Goal: Information Seeking & Learning: Learn about a topic

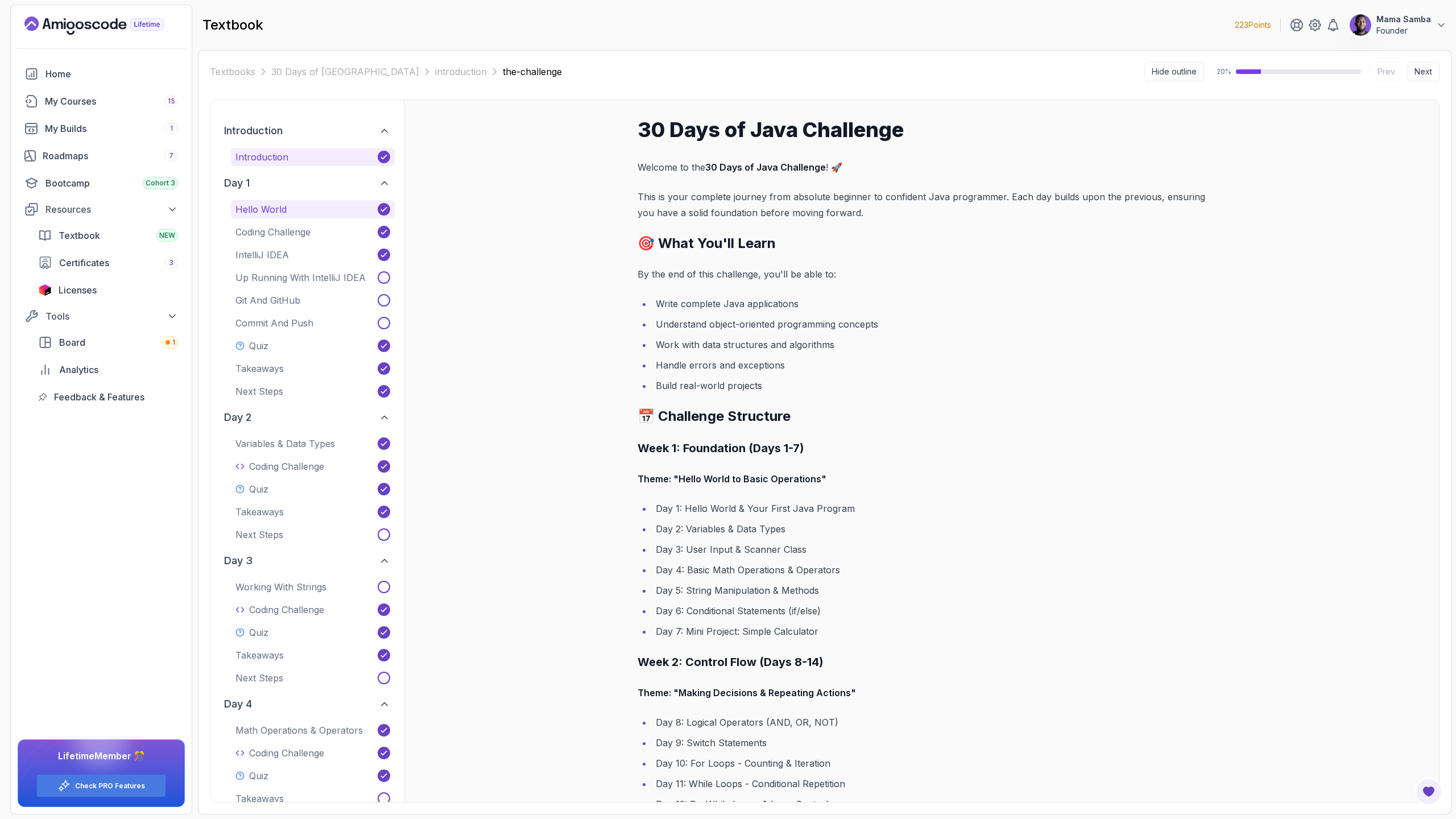
click at [274, 206] on p "Hello World" at bounding box center [261, 209] width 51 height 13
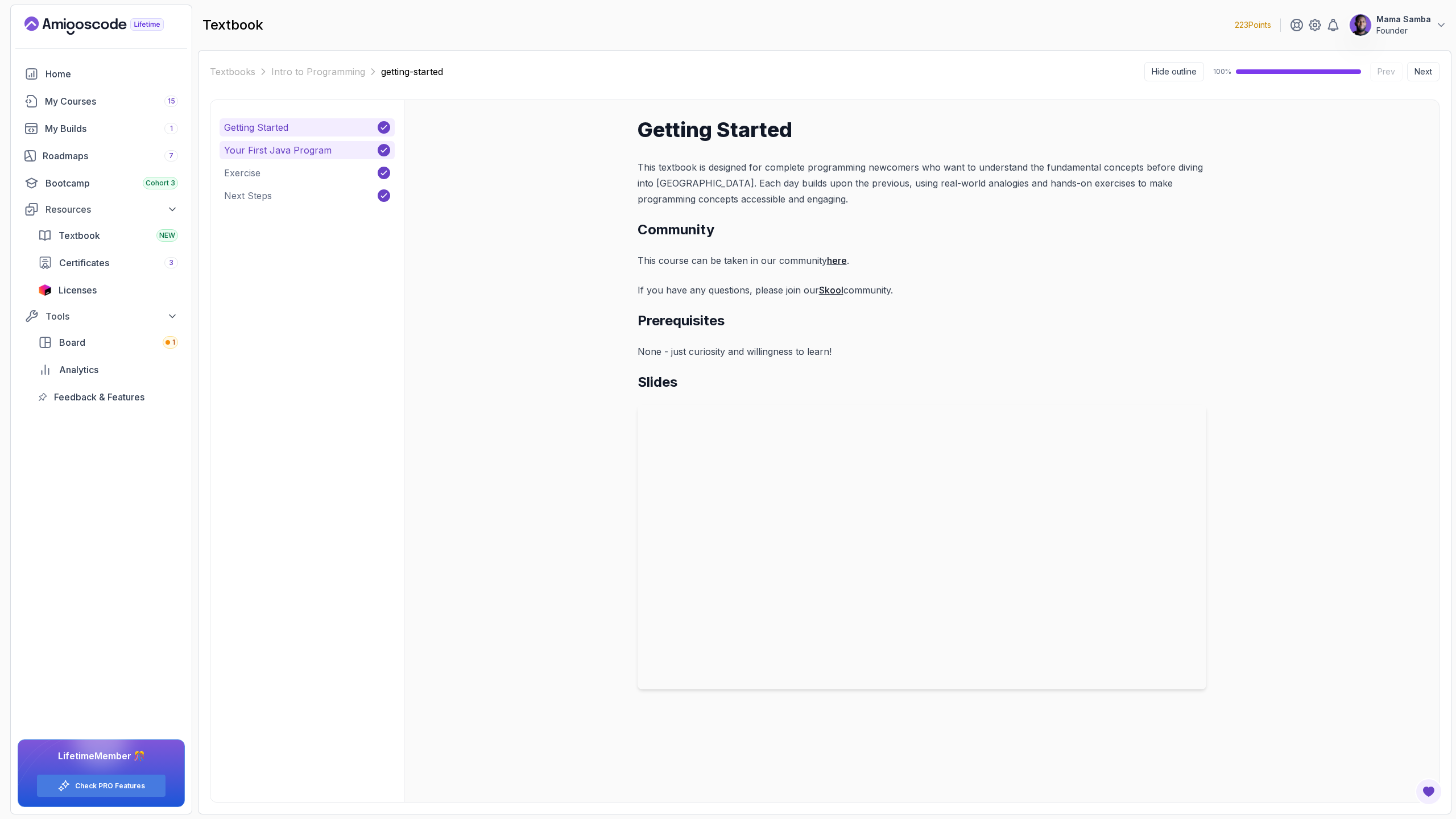
click at [280, 151] on p "Your First Java Program" at bounding box center [277, 150] width 107 height 13
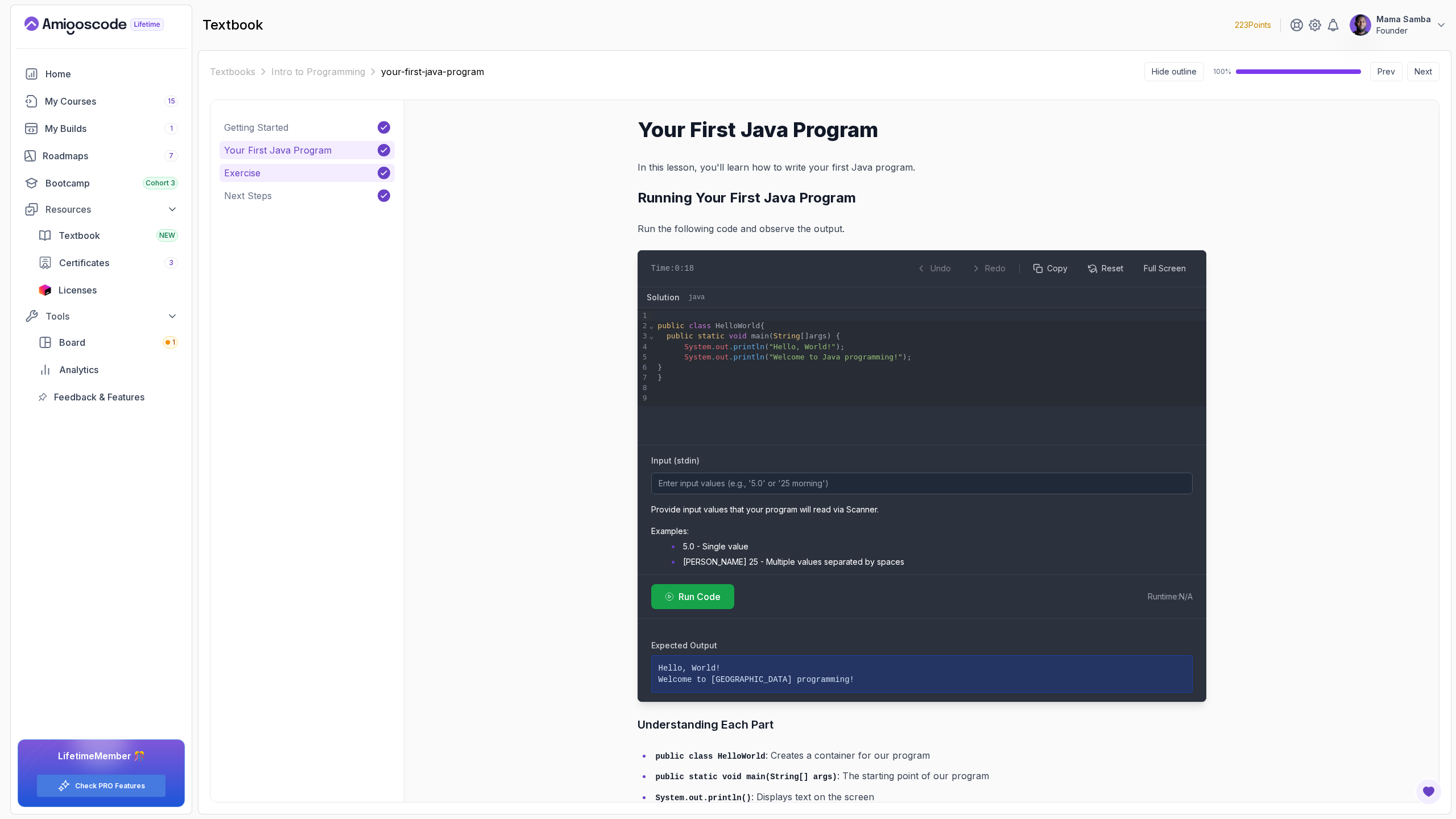
click at [278, 177] on button "Exercise" at bounding box center [307, 173] width 175 height 18
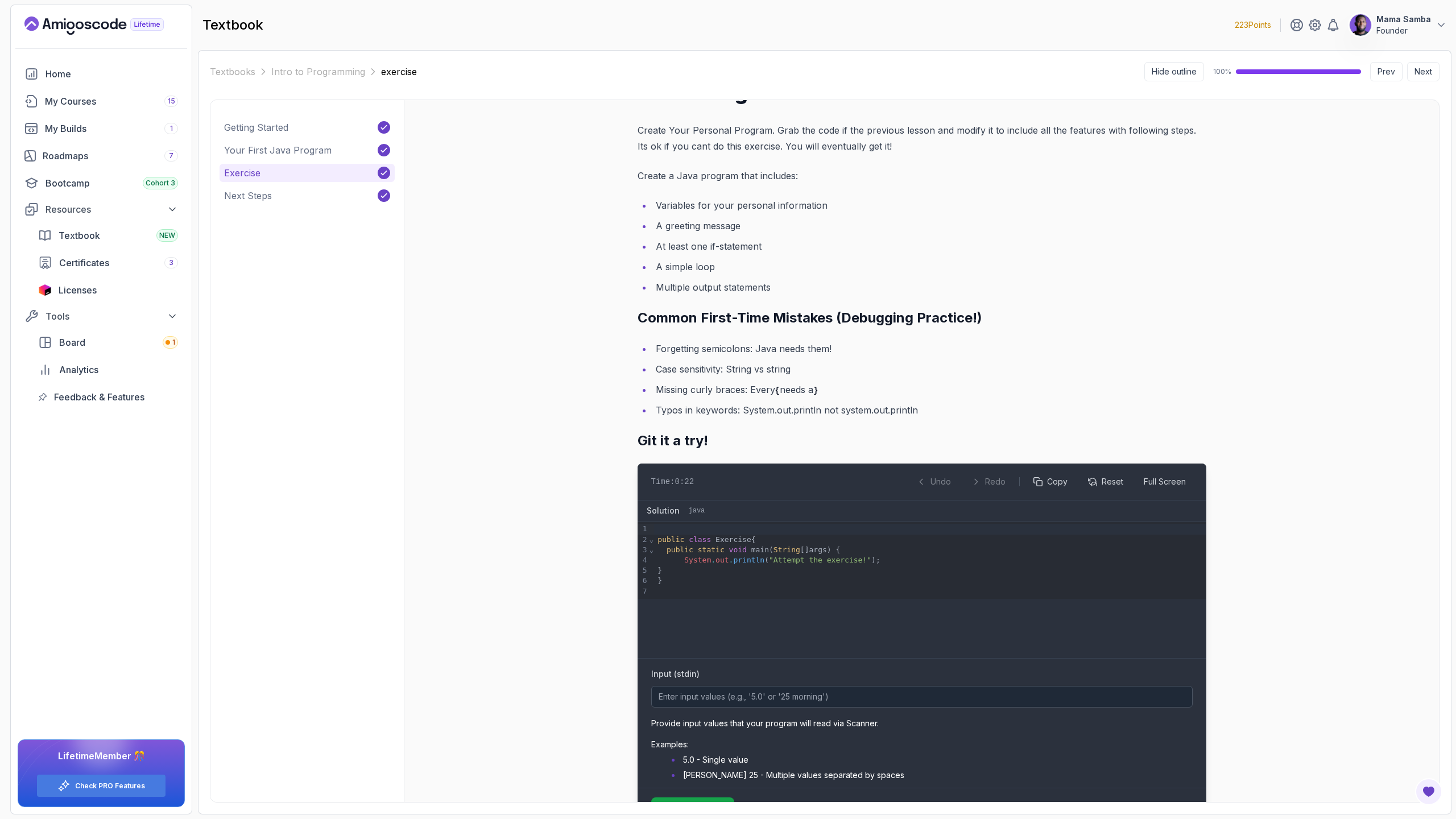
scroll to position [114, 0]
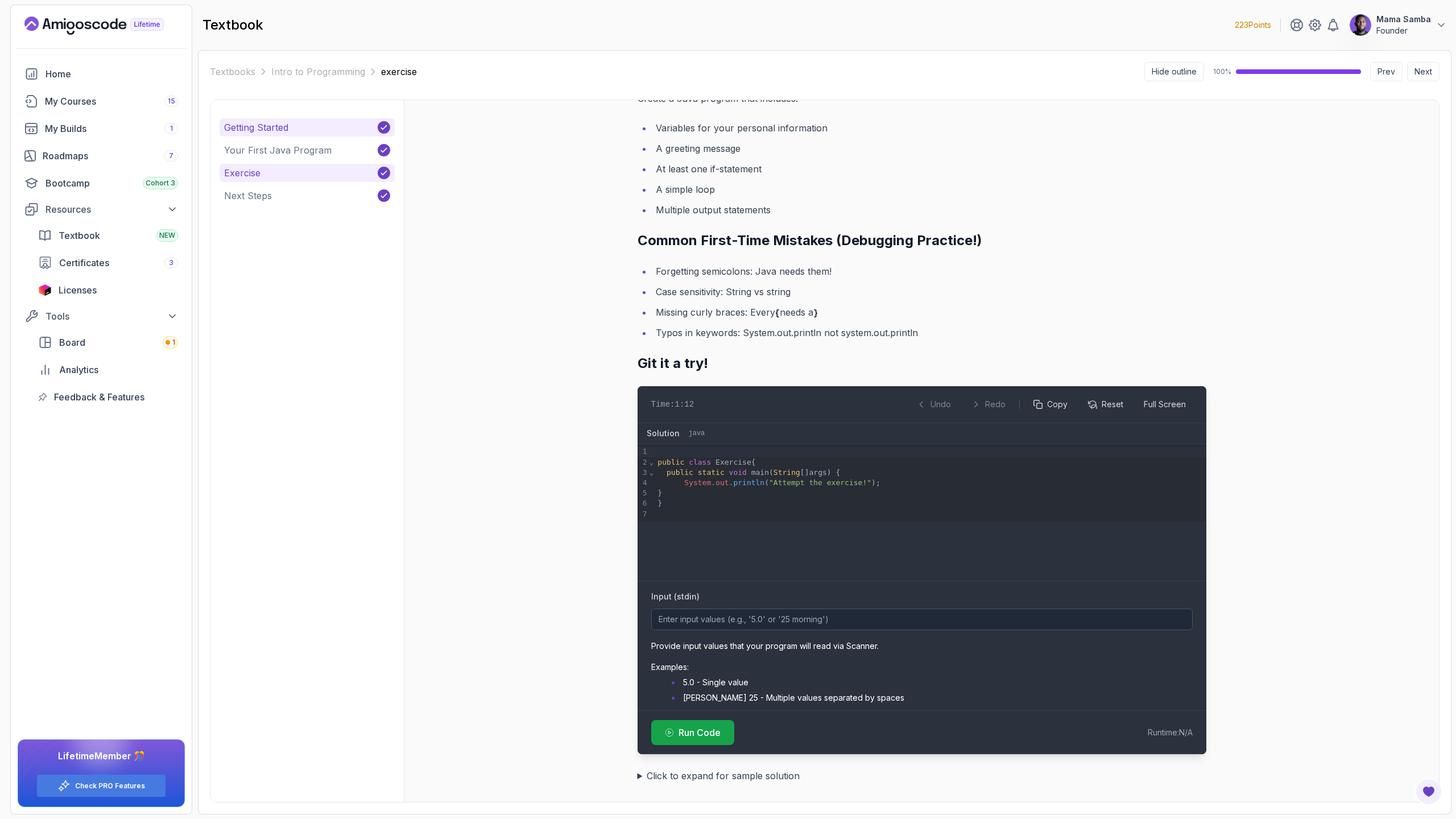
click at [285, 132] on p "Getting Started" at bounding box center [255, 127] width 64 height 13
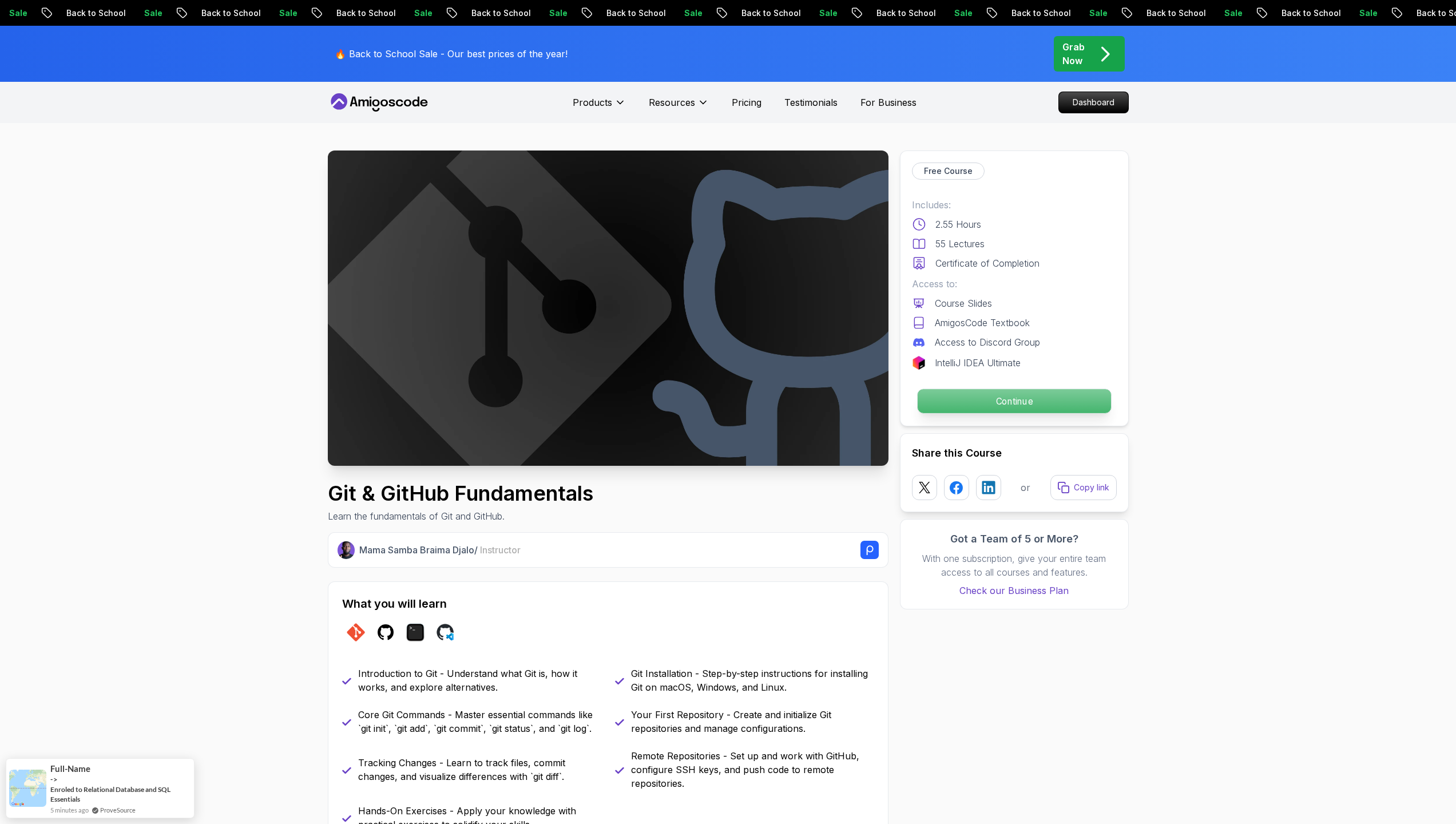
click at [1032, 401] on p "Continue" at bounding box center [1014, 400] width 193 height 24
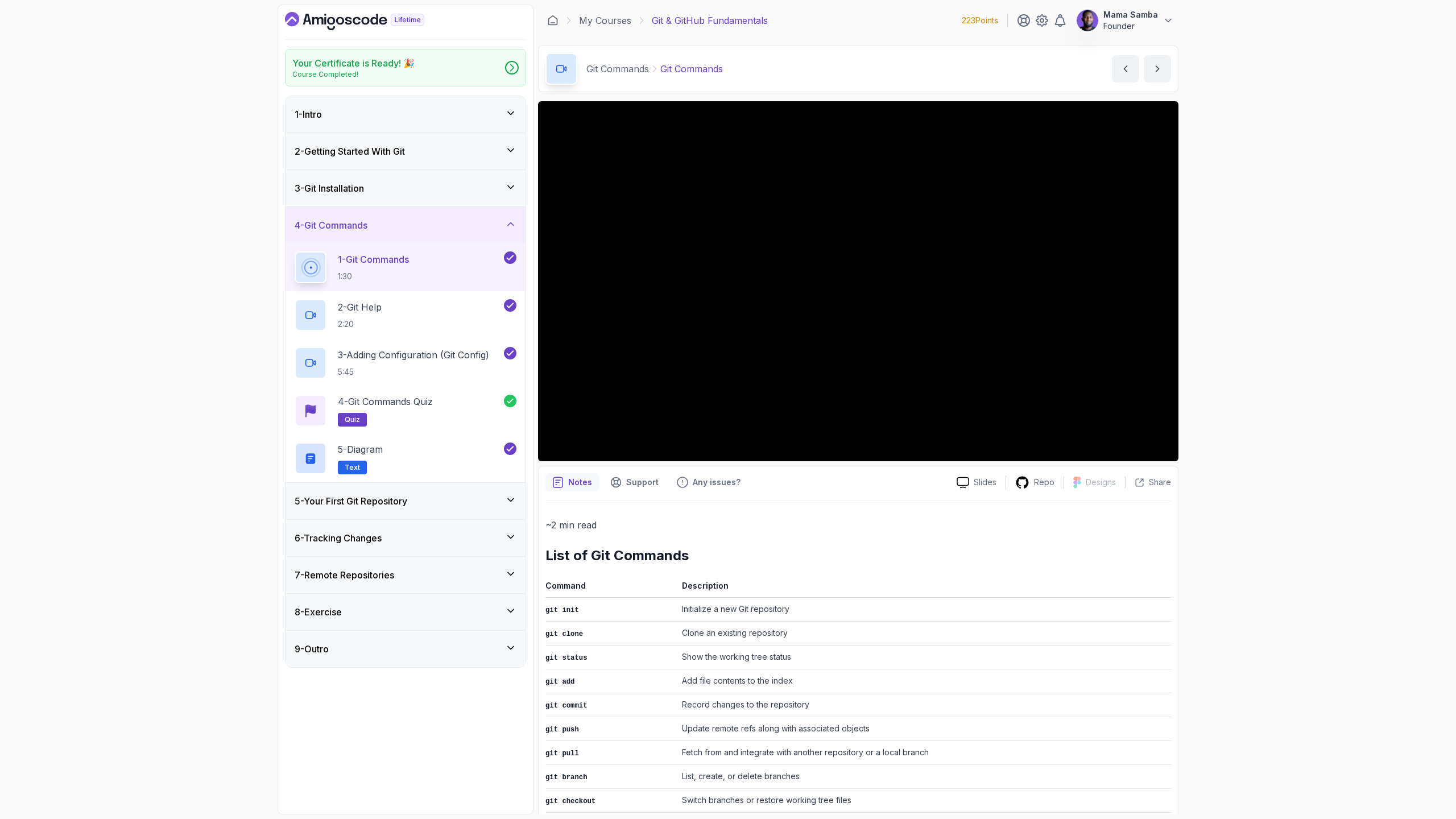
click at [354, 120] on div "1 - Intro" at bounding box center [405, 114] width 222 height 13
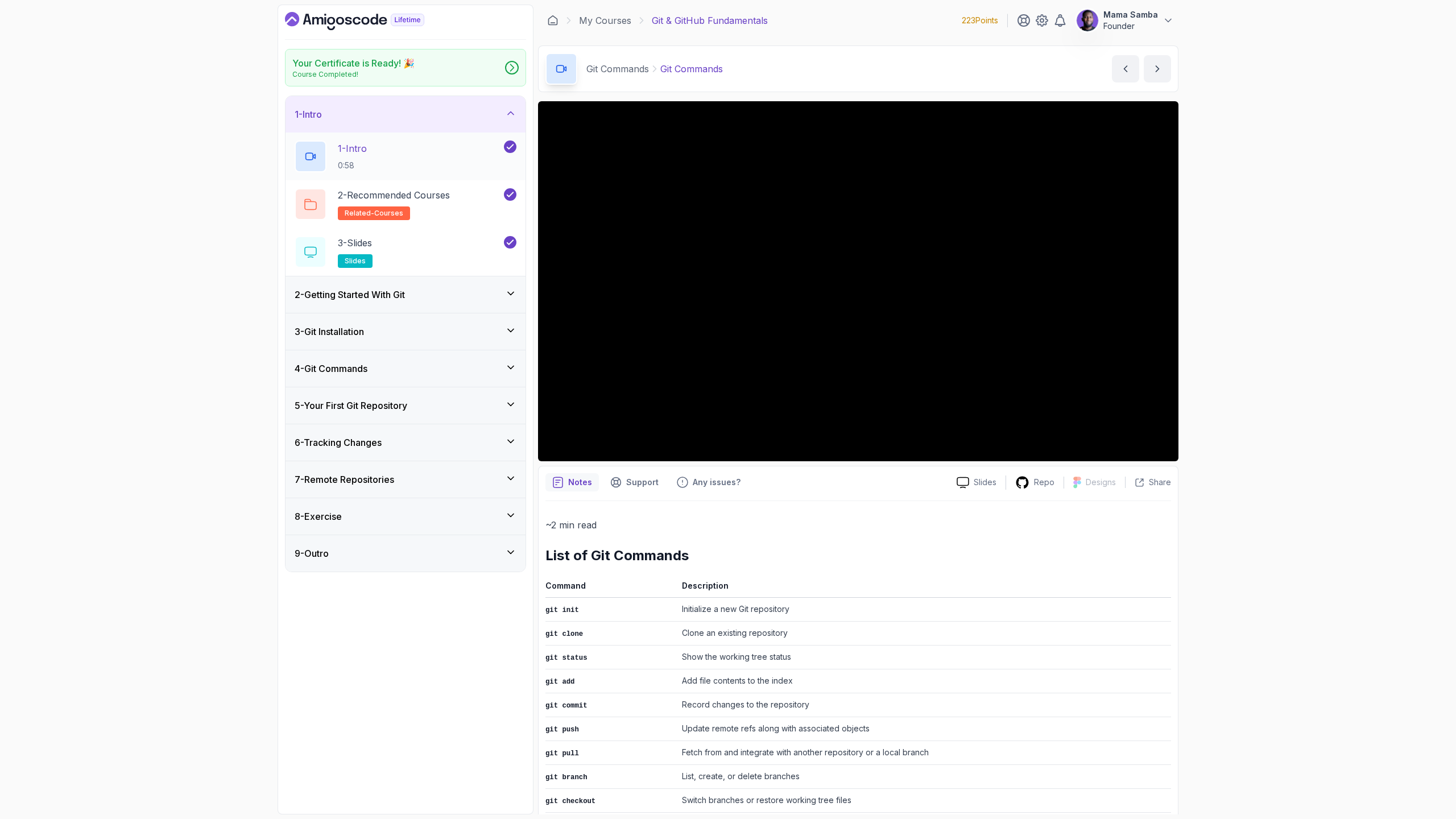
click at [376, 155] on div "1 - Intro 0:58" at bounding box center [397, 156] width 207 height 32
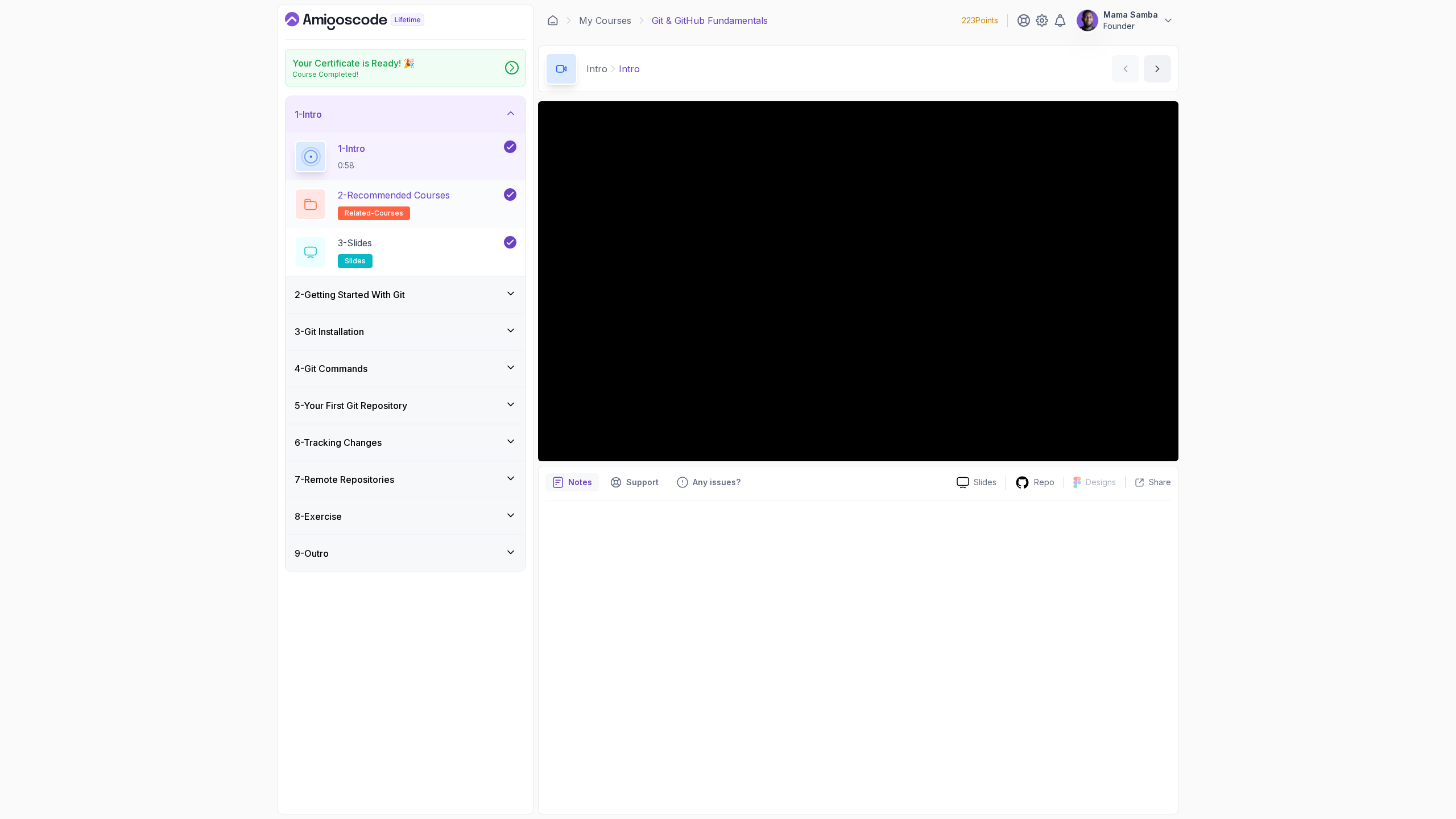
click at [405, 196] on p "2 - Recommended Courses" at bounding box center [393, 195] width 112 height 13
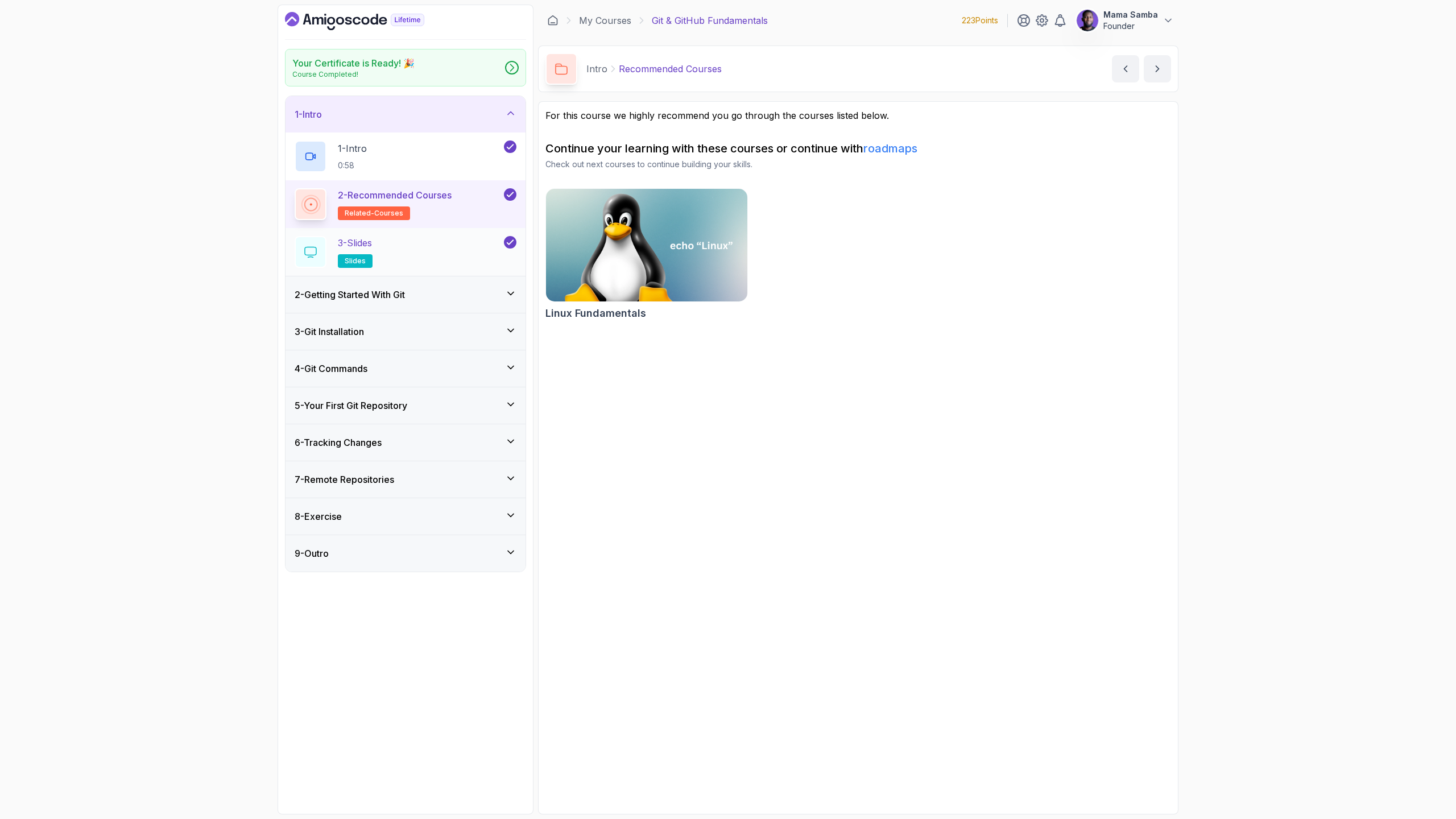
click at [395, 240] on div "3 - Slides slides" at bounding box center [397, 252] width 207 height 32
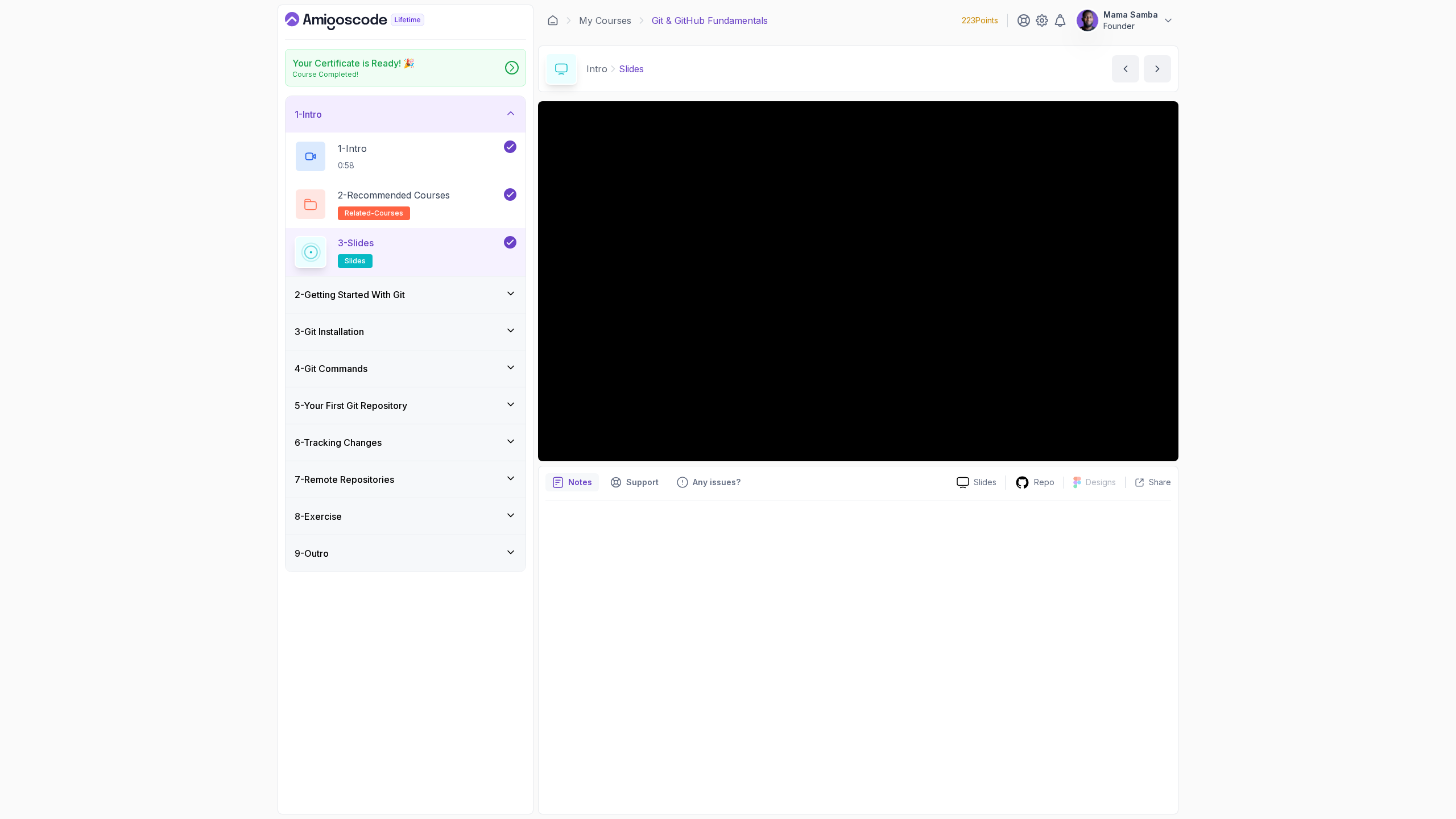
click at [388, 302] on div "2 - Getting Started With Git" at bounding box center [405, 294] width 240 height 36
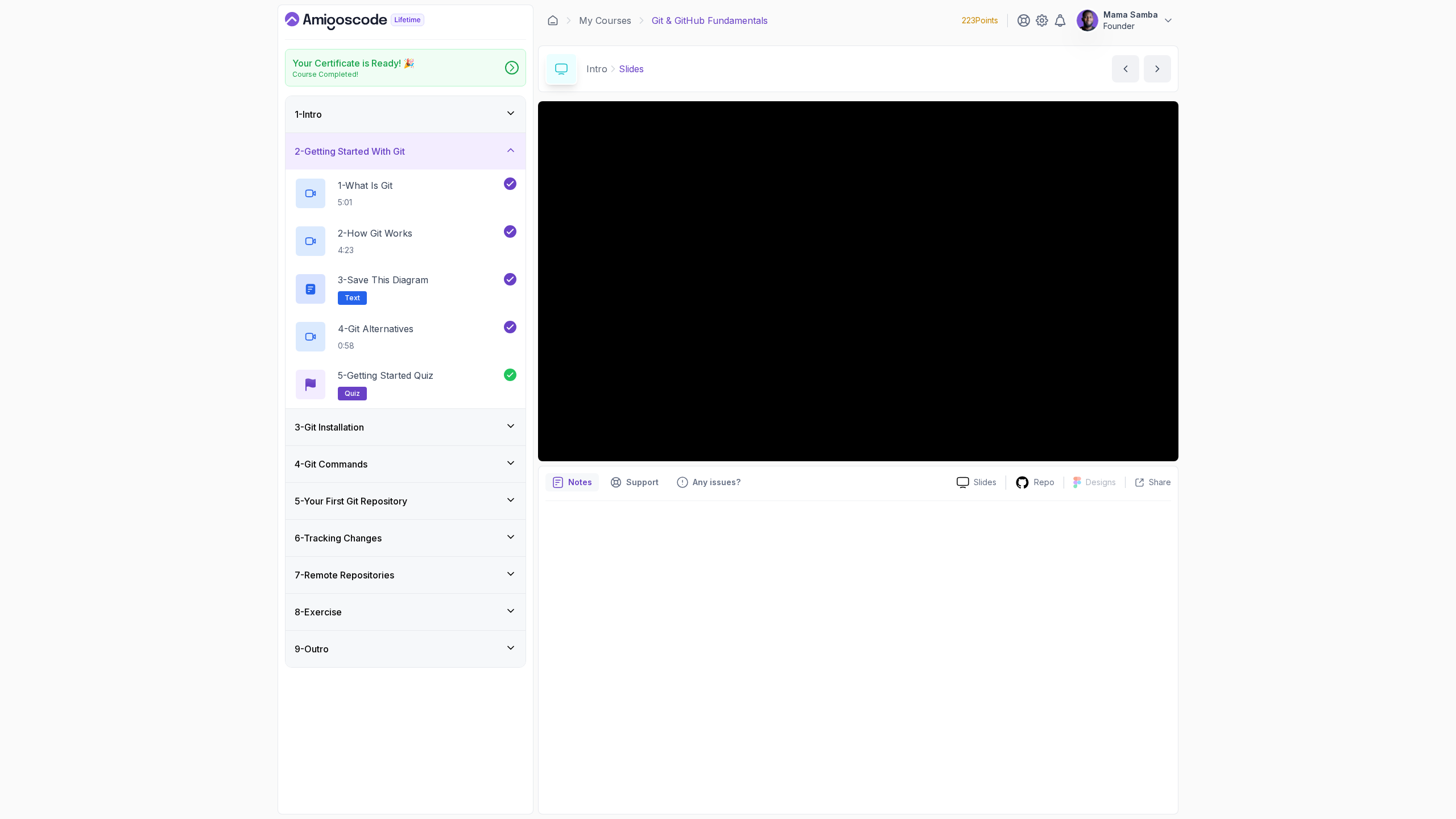
click at [375, 463] on div "4 - Git Commands" at bounding box center [405, 463] width 222 height 13
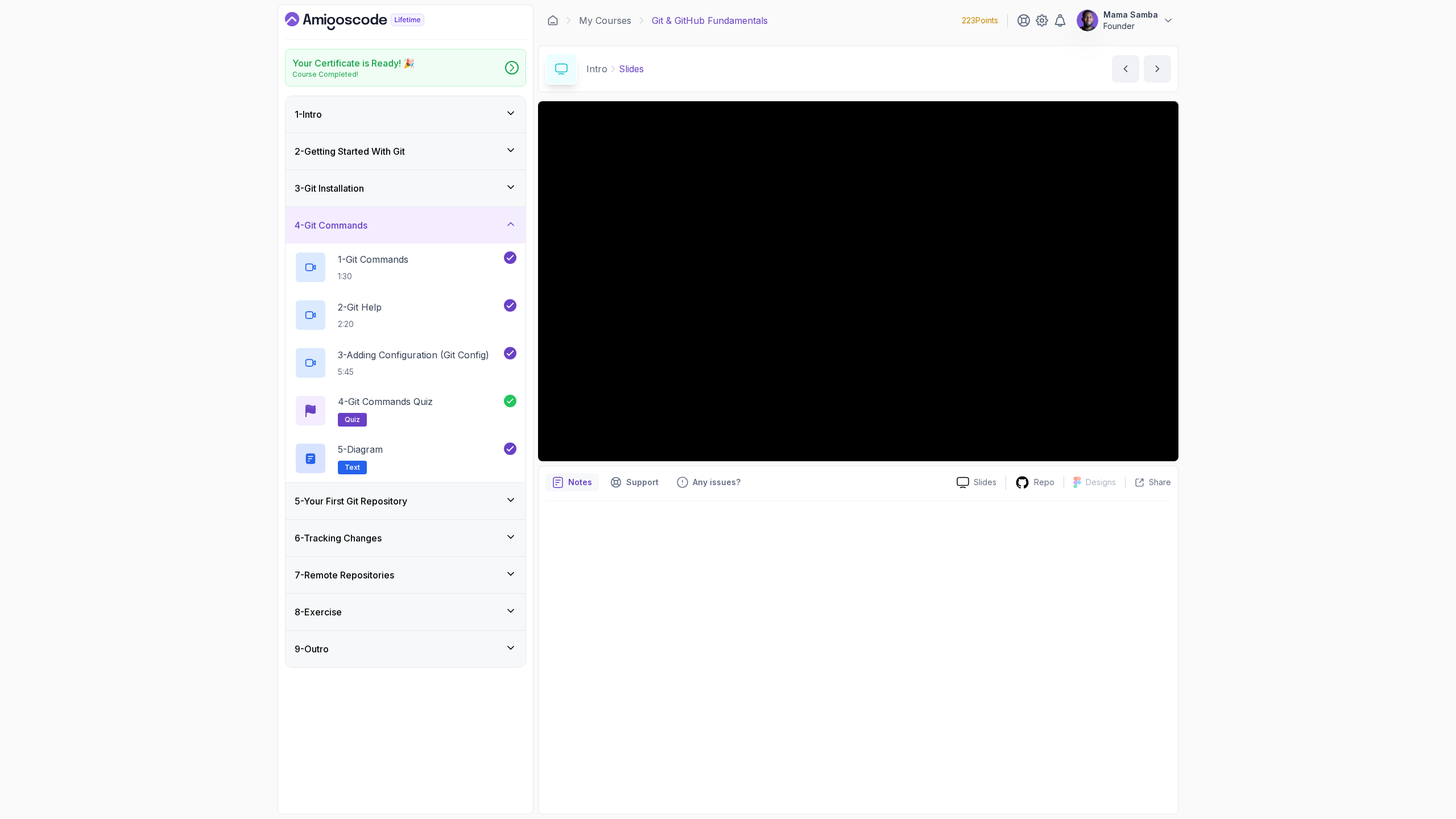
click at [381, 496] on h3 "5 - Your First Git Repository" at bounding box center [351, 500] width 113 height 13
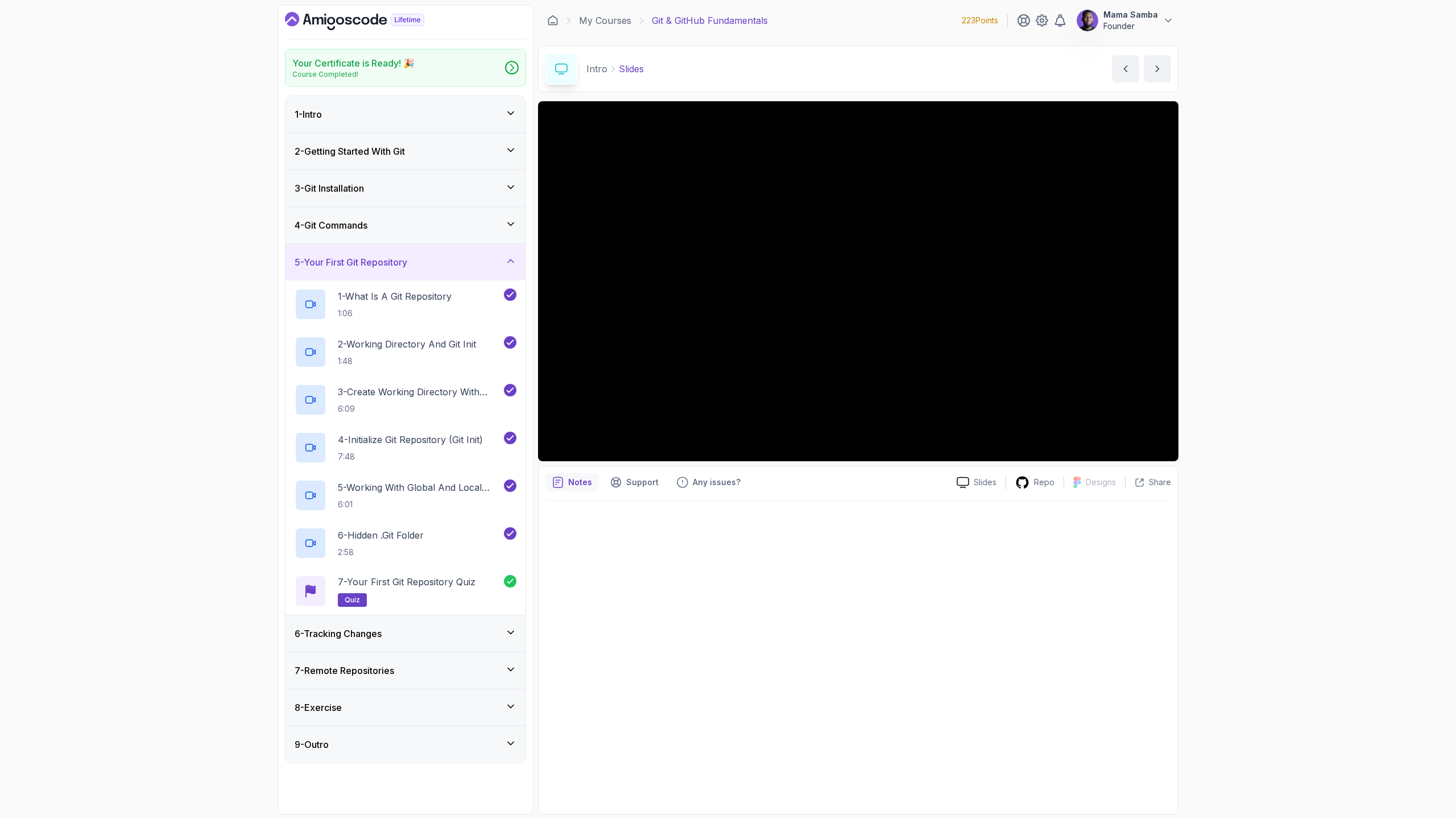
click at [337, 712] on h3 "8 - Exercise" at bounding box center [318, 706] width 48 height 13
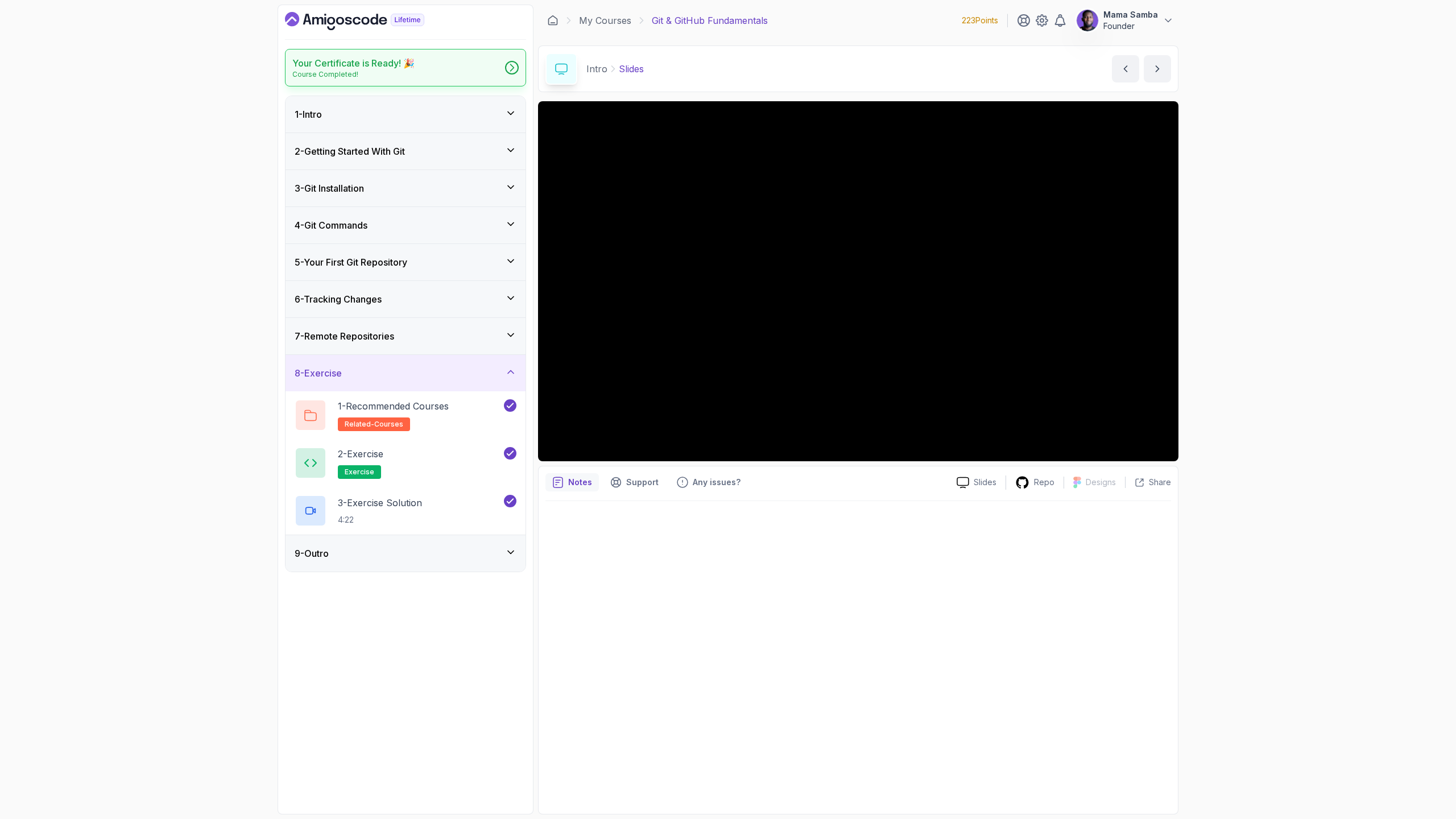
click at [447, 66] on div "Your Certificate is Ready! 🎉 Course Completed!" at bounding box center [405, 68] width 241 height 38
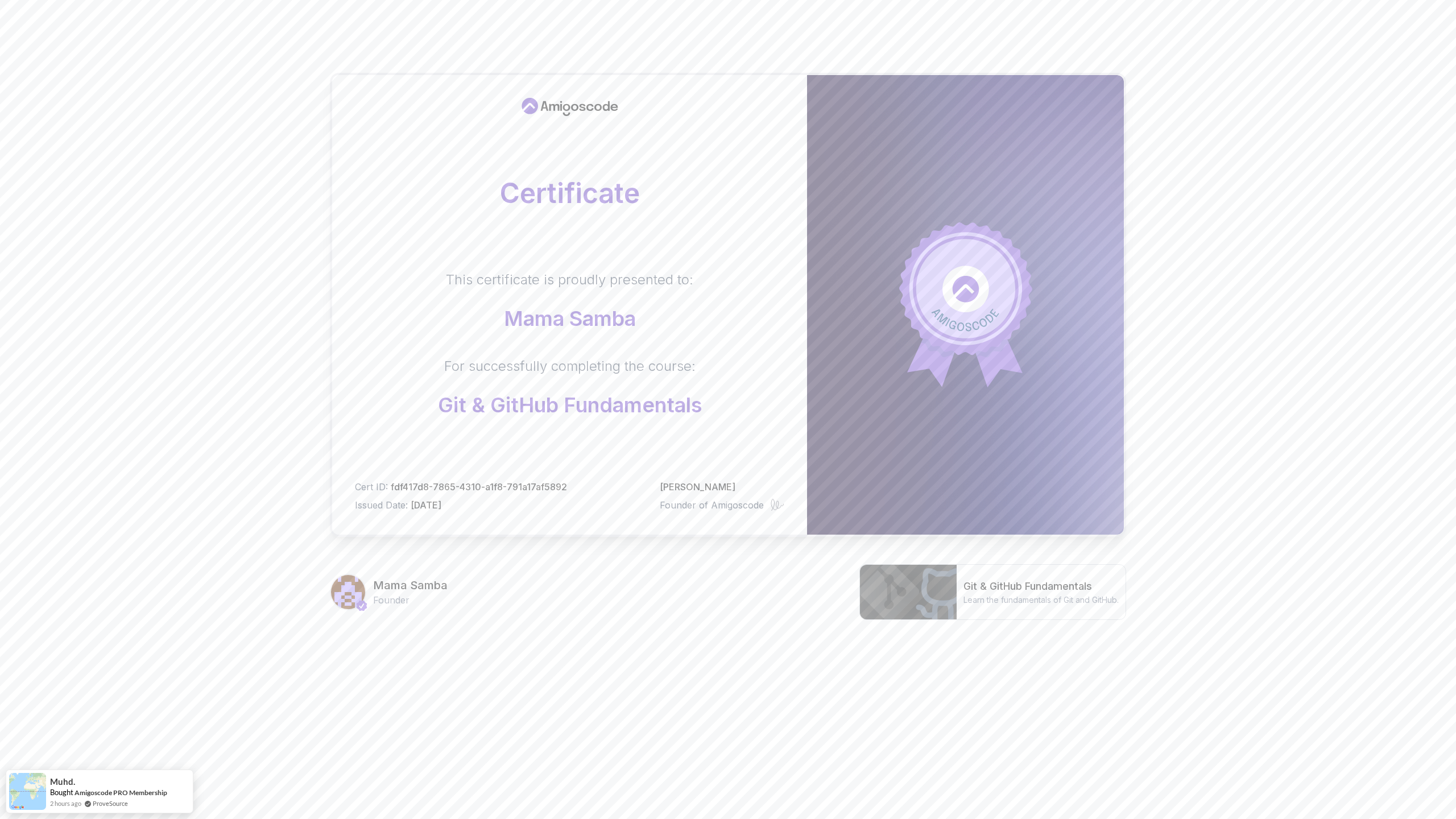
click at [898, 317] on body "Certificate This certificate is proudly presented to: Mama Samba For successful…" at bounding box center [728, 359] width 1456 height 719
click at [1282, 530] on div "Certificate This certificate is proudly presented to: Mama Samba For successful…" at bounding box center [728, 359] width 1456 height 719
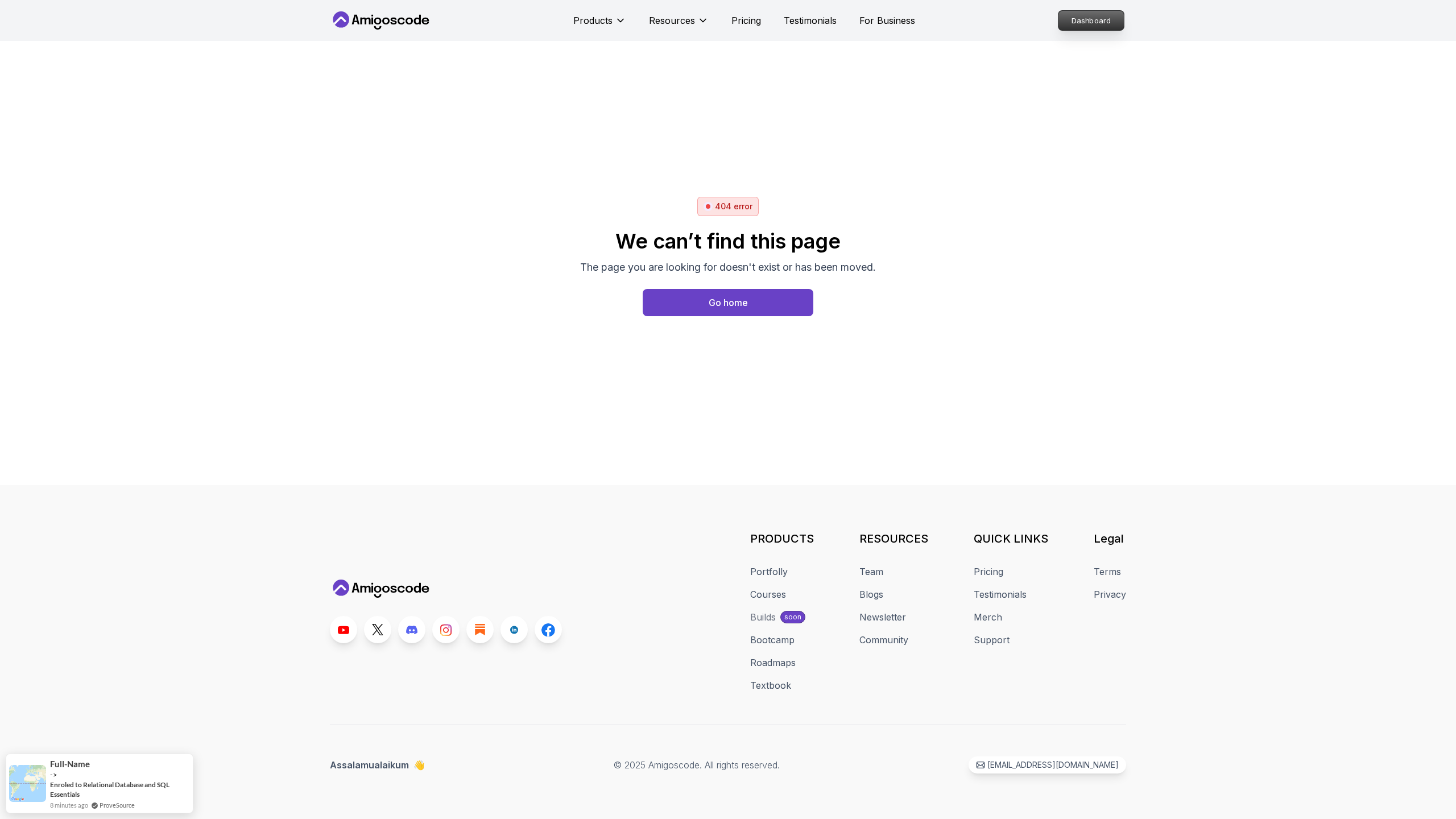
click at [1075, 17] on p "Dashboard" at bounding box center [1090, 20] width 65 height 19
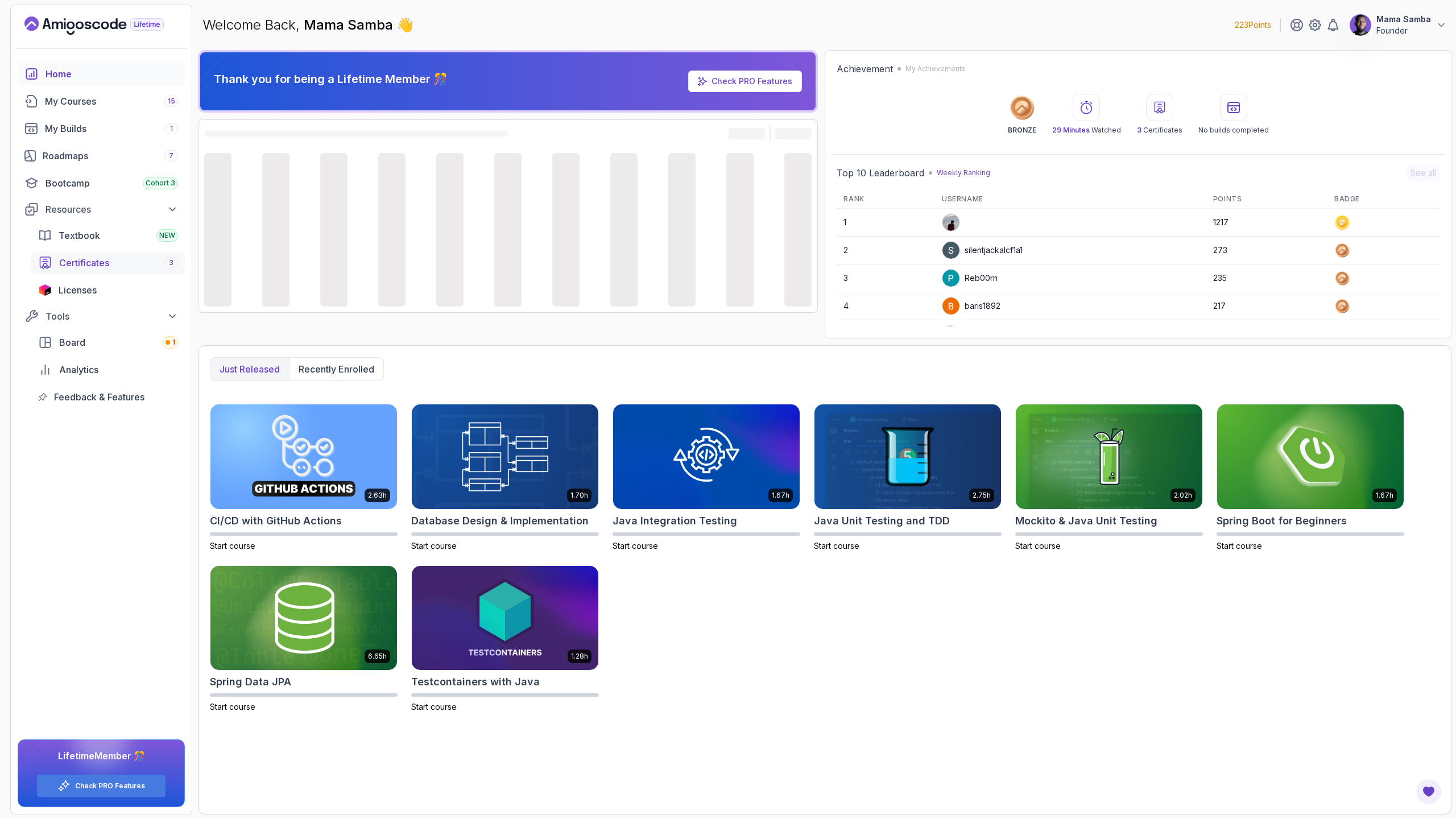
click at [78, 255] on link "Certificates 3" at bounding box center [108, 262] width 153 height 23
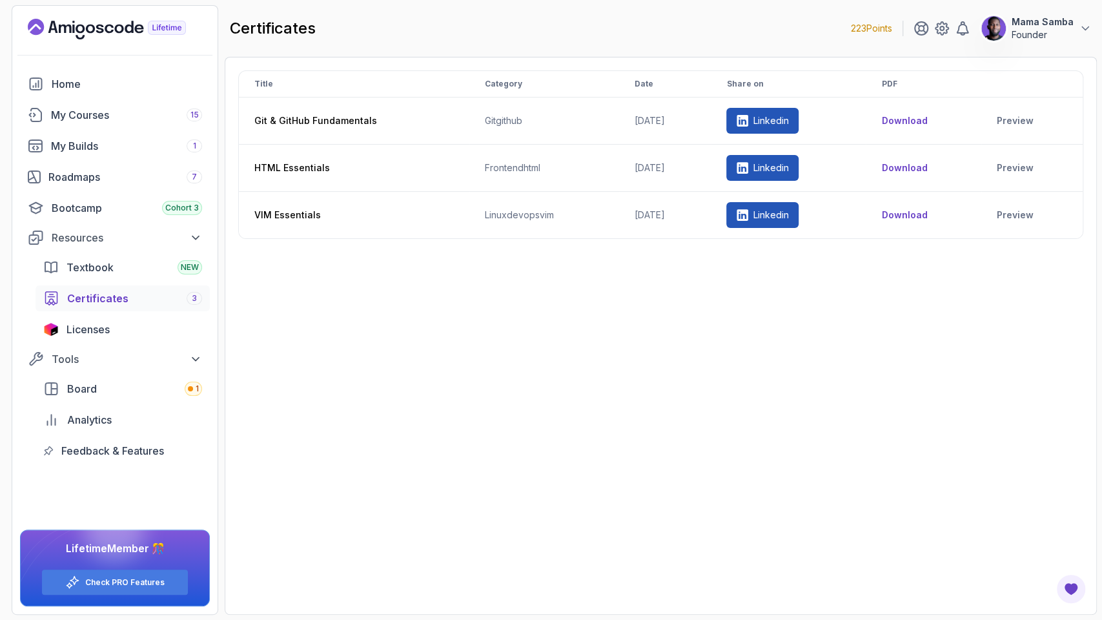
click at [858, 387] on div "Title Category Date Share on PDF Git & GitHub Fundamentals git github 2025-10-0…" at bounding box center [660, 335] width 845 height 531
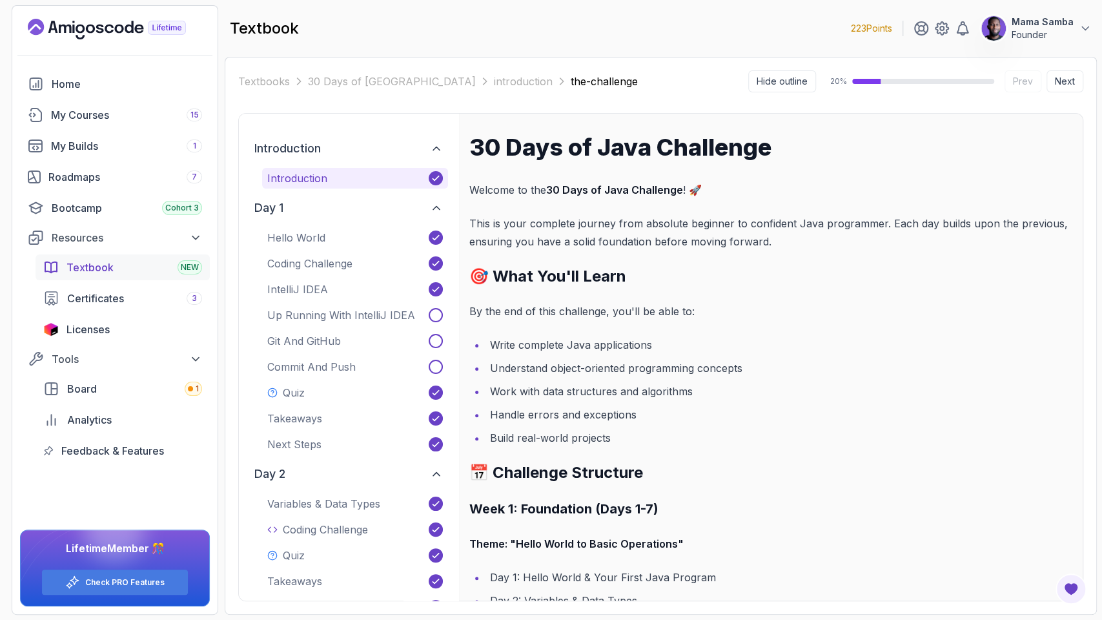
click at [73, 266] on span "Textbook" at bounding box center [89, 267] width 47 height 15
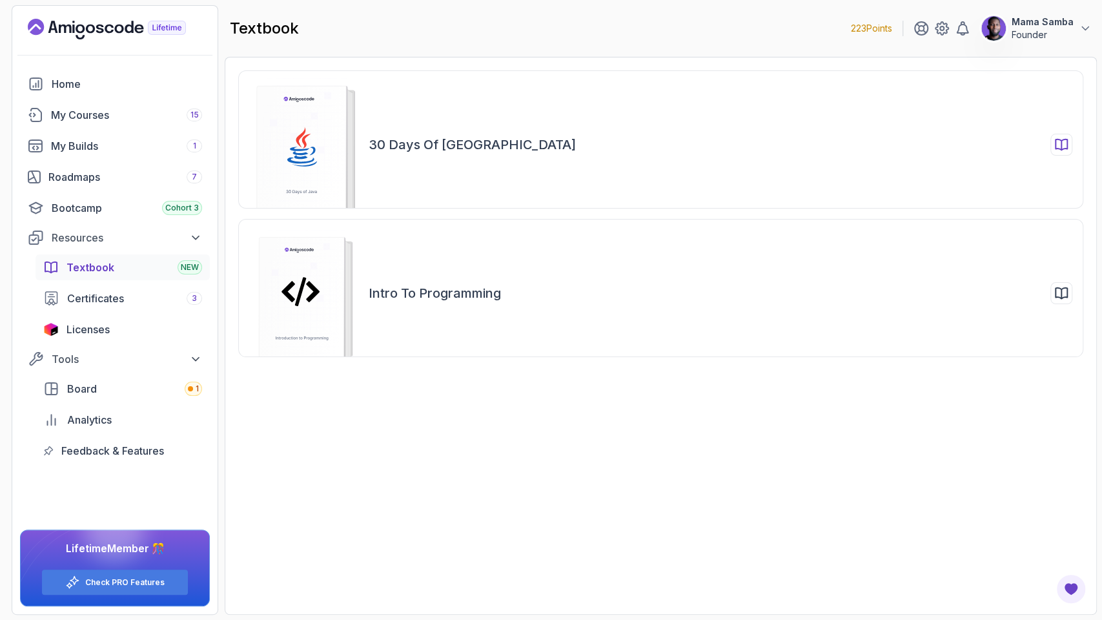
click at [649, 150] on div "30 Days of [GEOGRAPHIC_DATA]" at bounding box center [721, 145] width 704 height 22
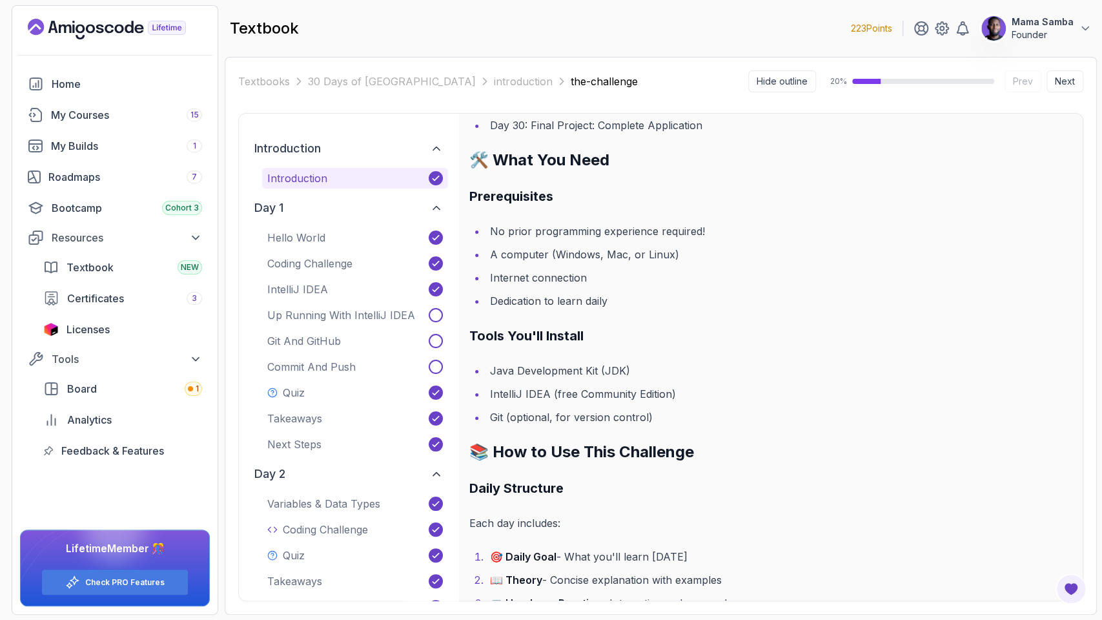
scroll to position [1491, 0]
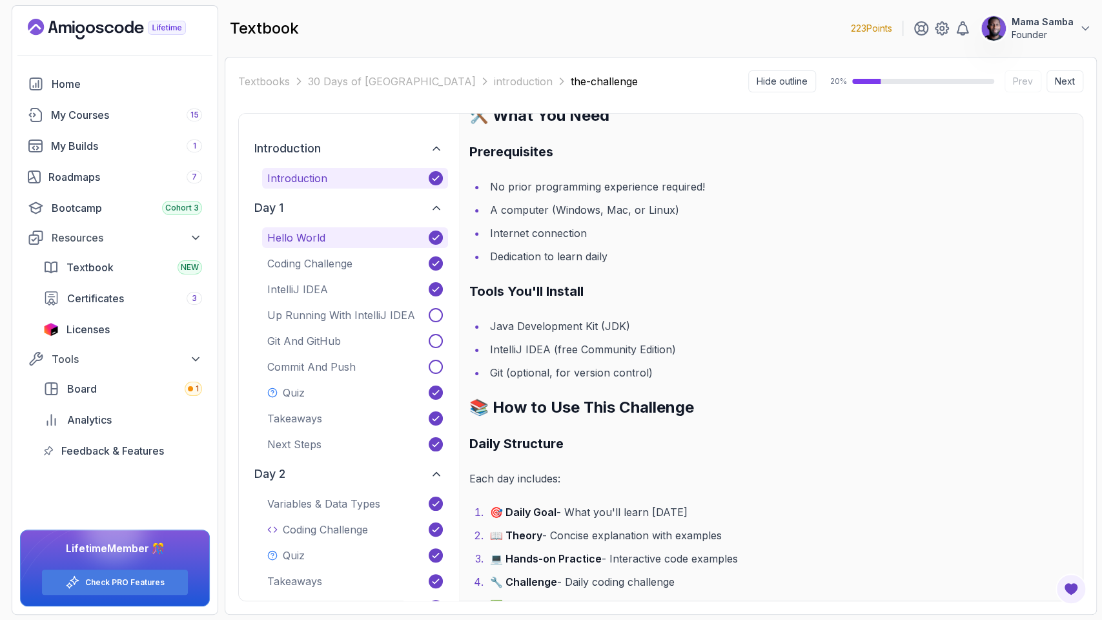
click at [301, 236] on p "Hello World" at bounding box center [296, 237] width 58 height 15
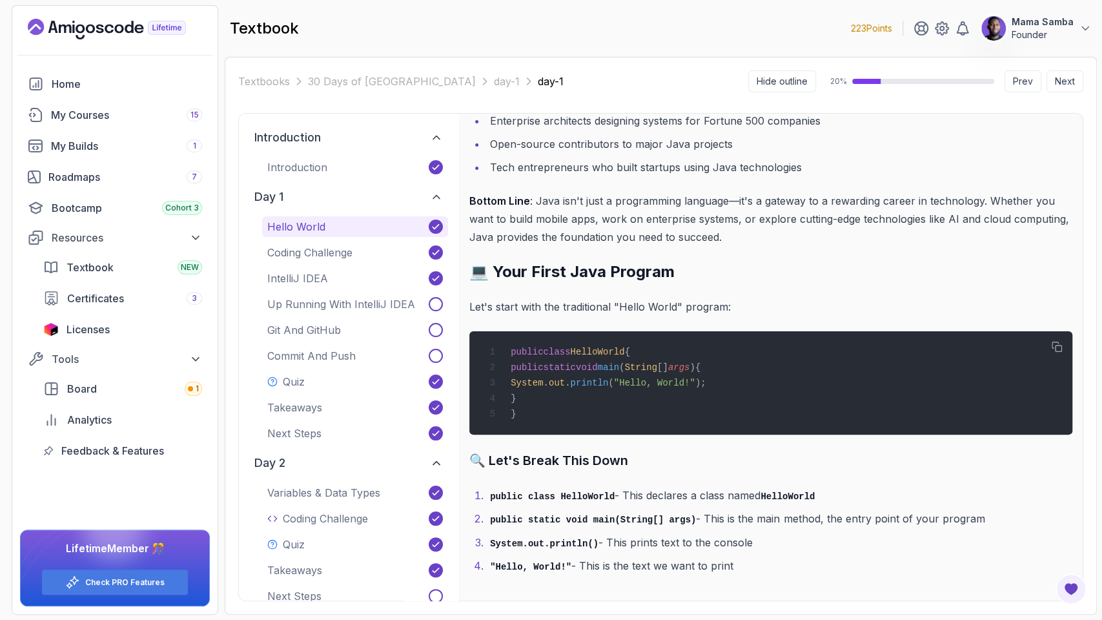
scroll to position [3016, 0]
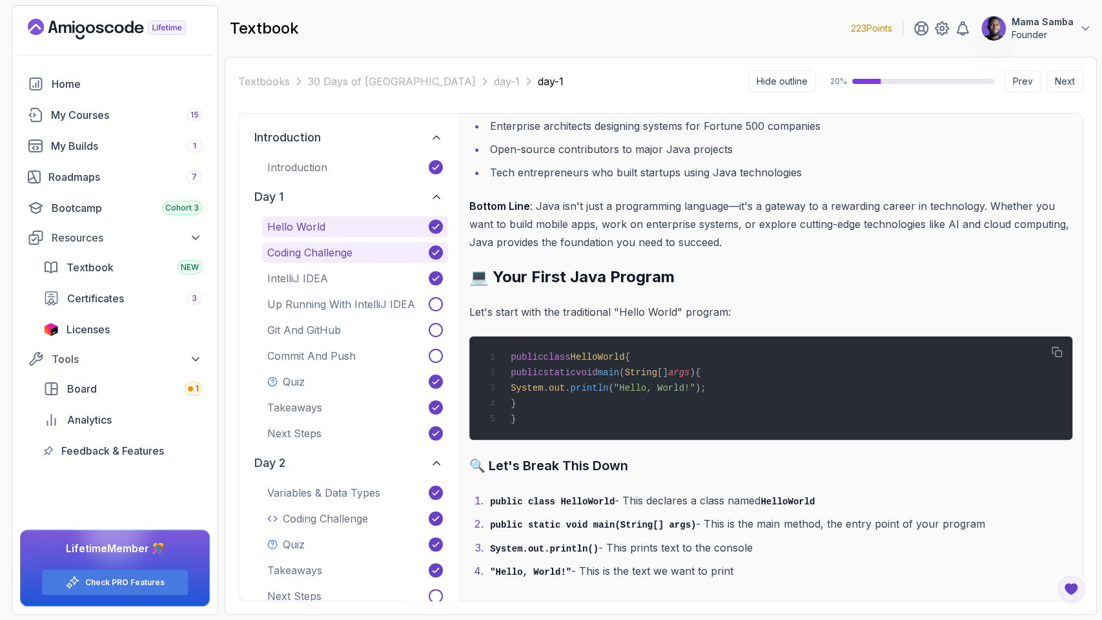
click at [309, 248] on p "Coding Challenge" at bounding box center [309, 252] width 85 height 15
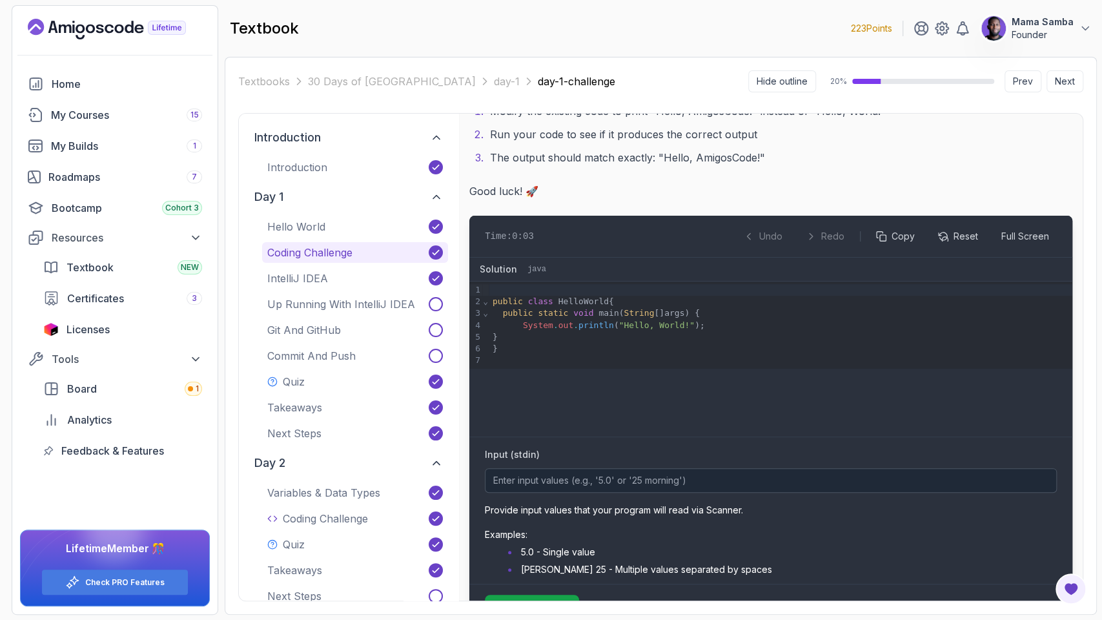
scroll to position [226, 0]
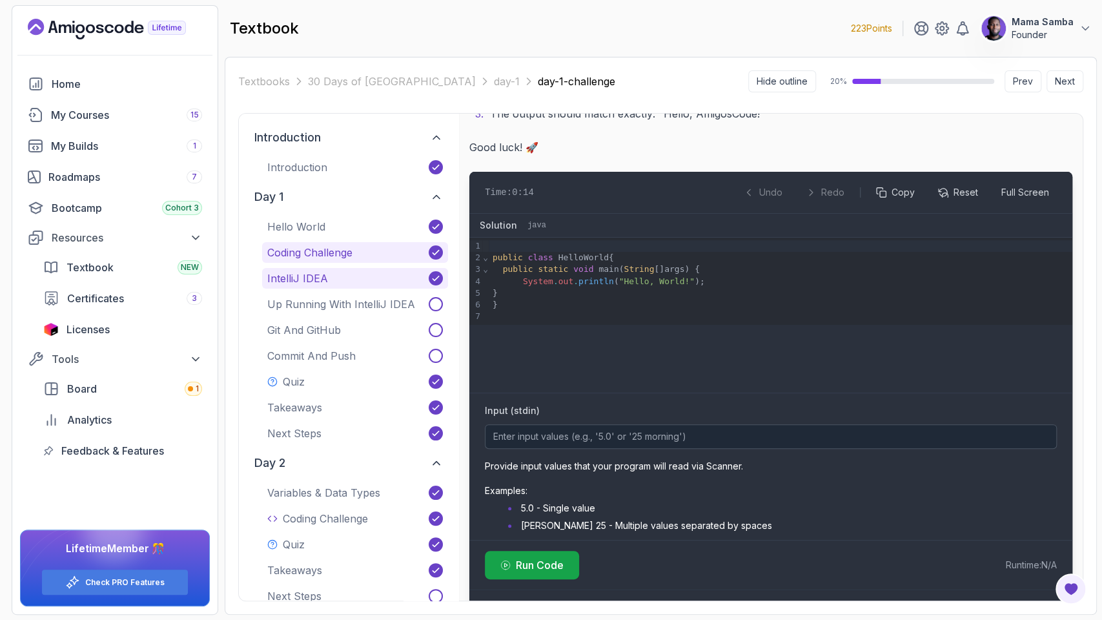
click at [292, 276] on p "IntelliJ IDEA" at bounding box center [297, 277] width 61 height 15
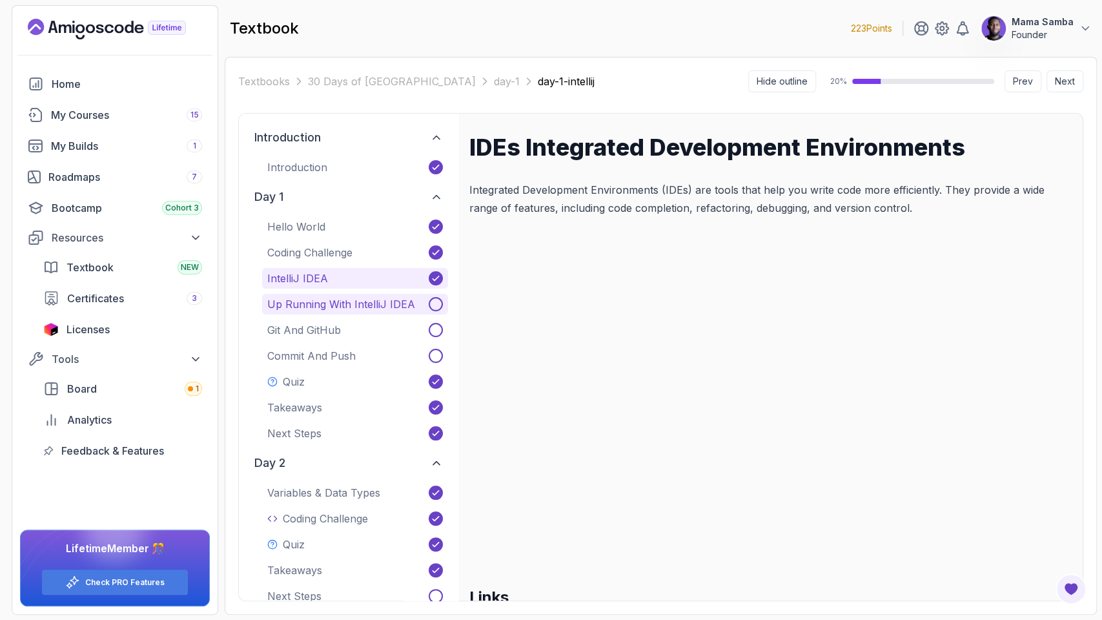
click at [334, 303] on p "Up Running With IntelliJ IDEA" at bounding box center [341, 303] width 148 height 15
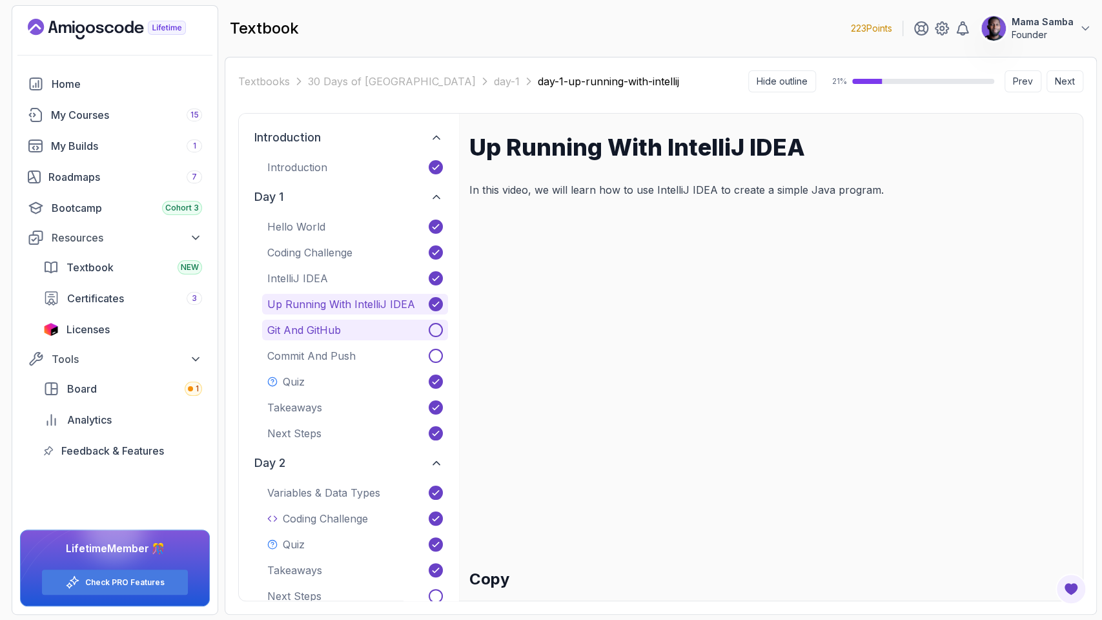
click at [300, 324] on p "Git and GitHub" at bounding box center [304, 329] width 74 height 15
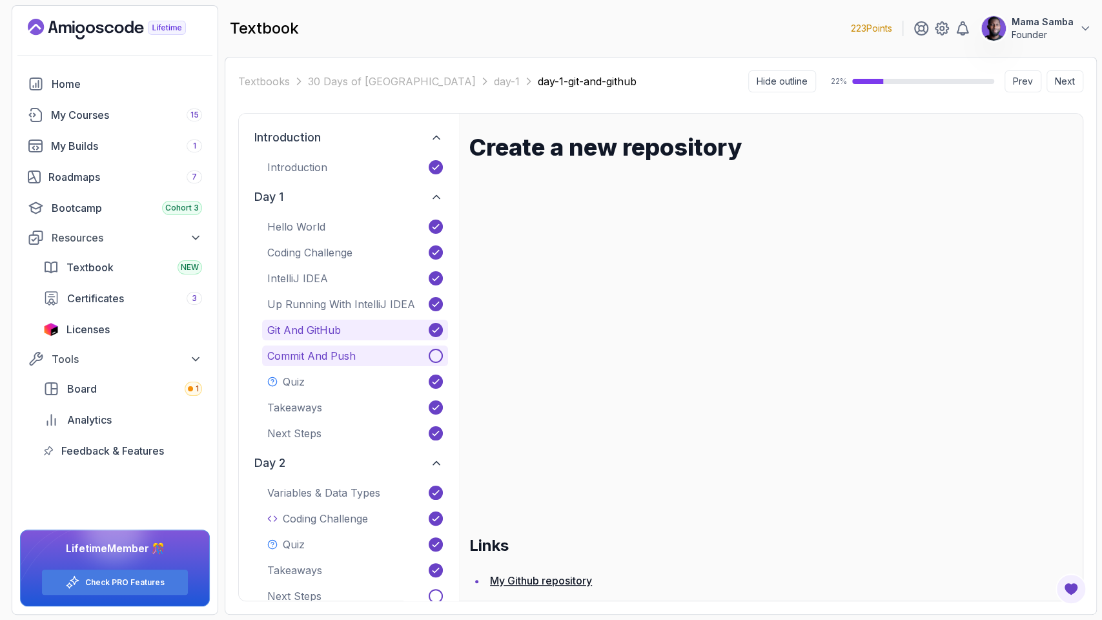
click at [307, 356] on p "Commit and Push" at bounding box center [311, 355] width 88 height 15
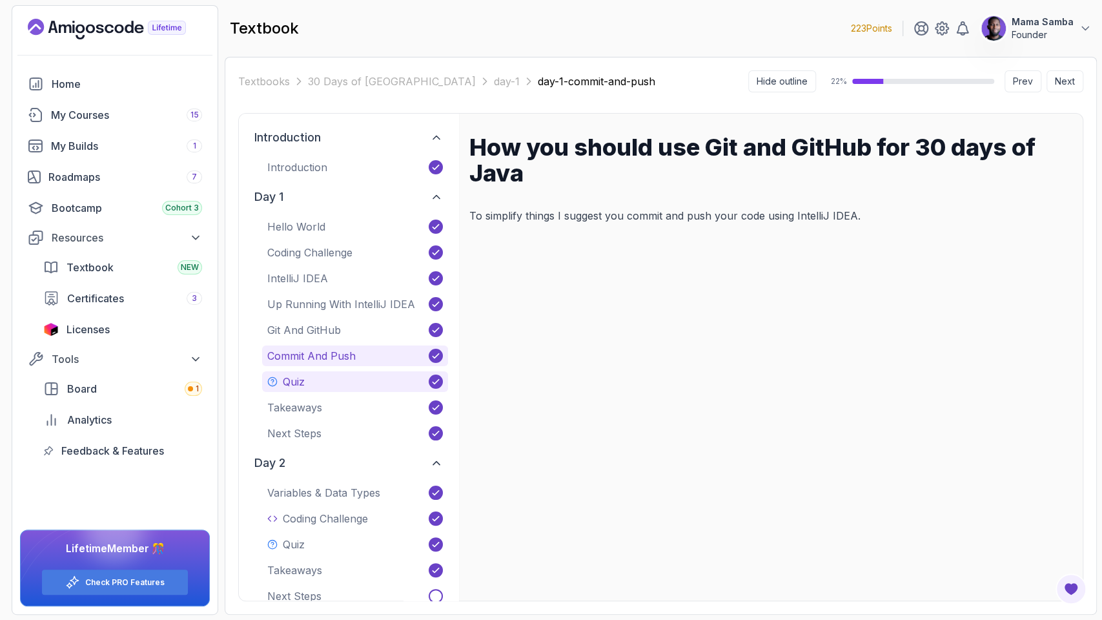
click at [316, 380] on button "Quiz" at bounding box center [355, 381] width 186 height 21
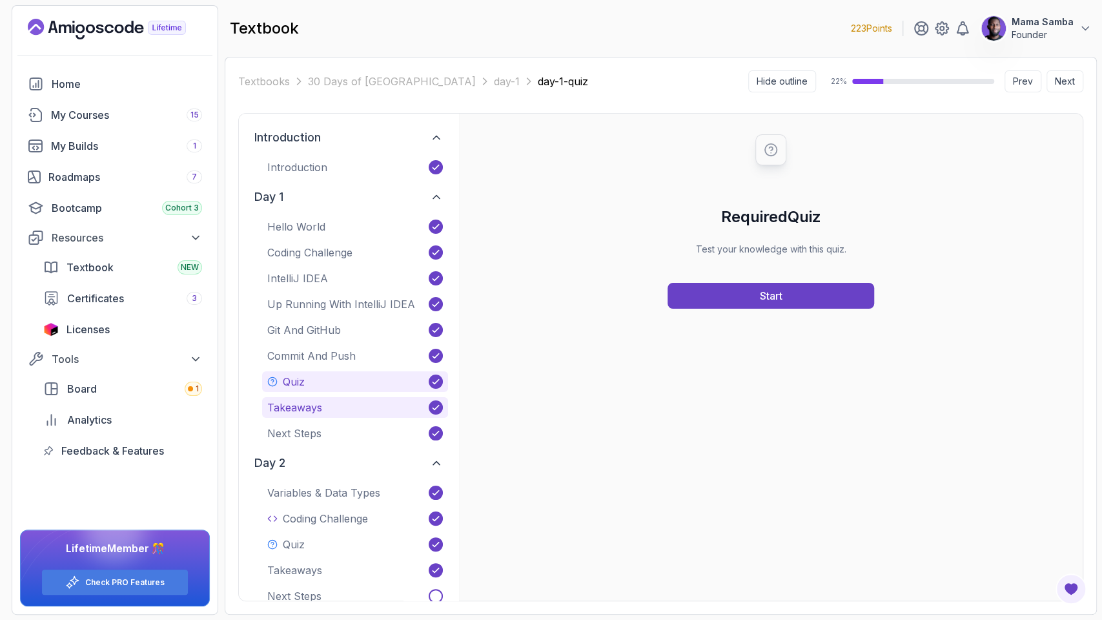
click at [305, 407] on p "Takeaways" at bounding box center [294, 407] width 55 height 15
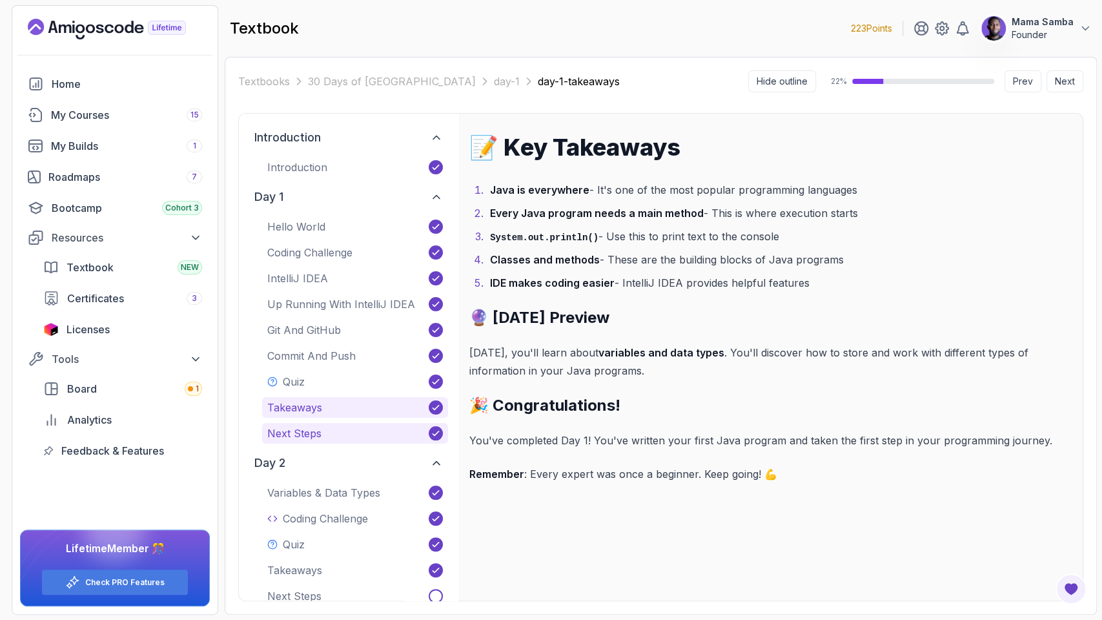
click at [312, 431] on p "Next Steps" at bounding box center [294, 432] width 54 height 15
